Goal: Find contact information: Find contact information

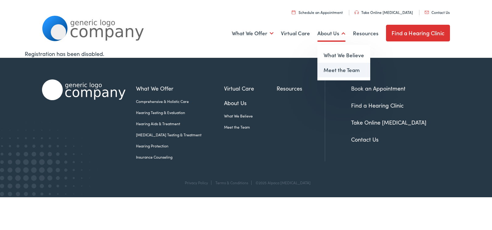
click at [342, 68] on link "Meet the Team" at bounding box center [343, 70] width 53 height 15
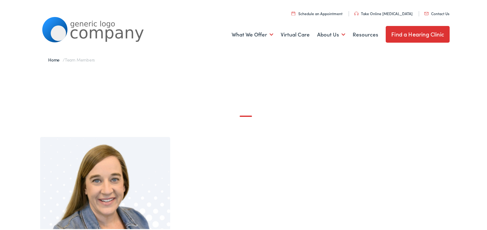
click at [429, 11] on link "Contact Us" at bounding box center [436, 12] width 25 height 5
